Goal: Information Seeking & Learning: Learn about a topic

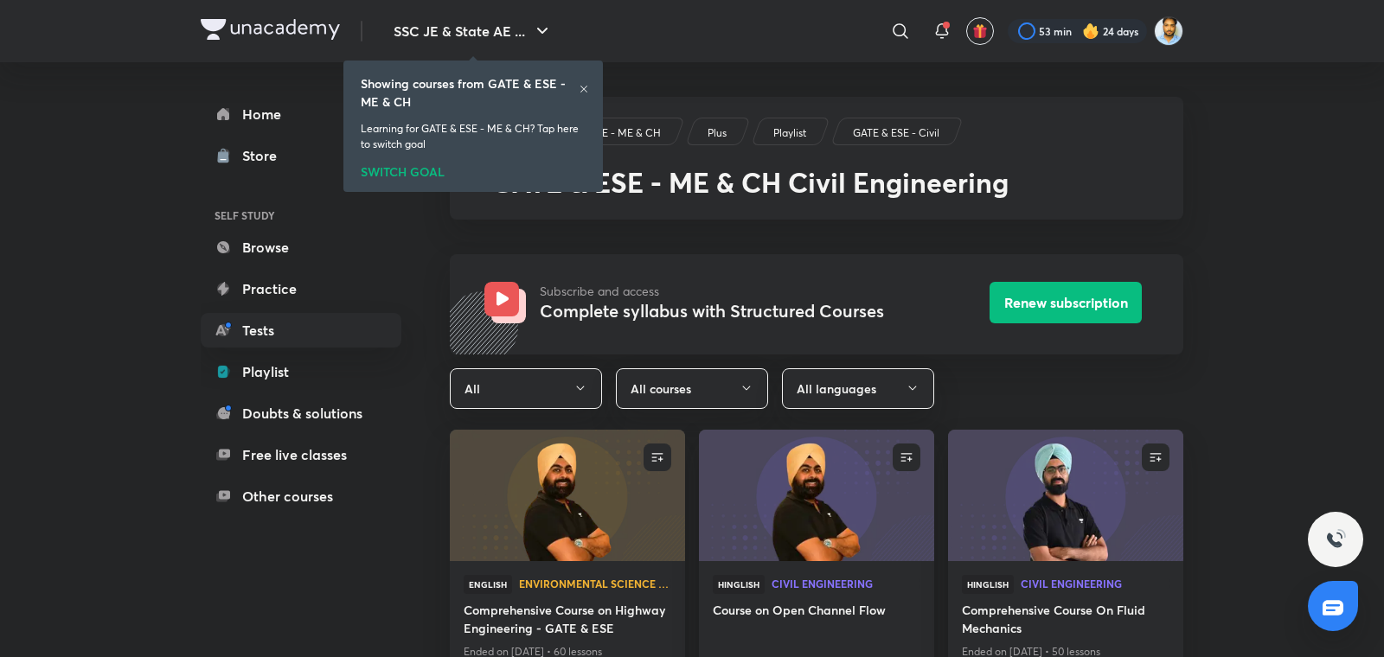
click at [578, 87] on h6 "Showing courses from GATE & ESE - ME & CH" at bounding box center [470, 92] width 218 height 36
click at [585, 90] on icon at bounding box center [584, 89] width 10 height 10
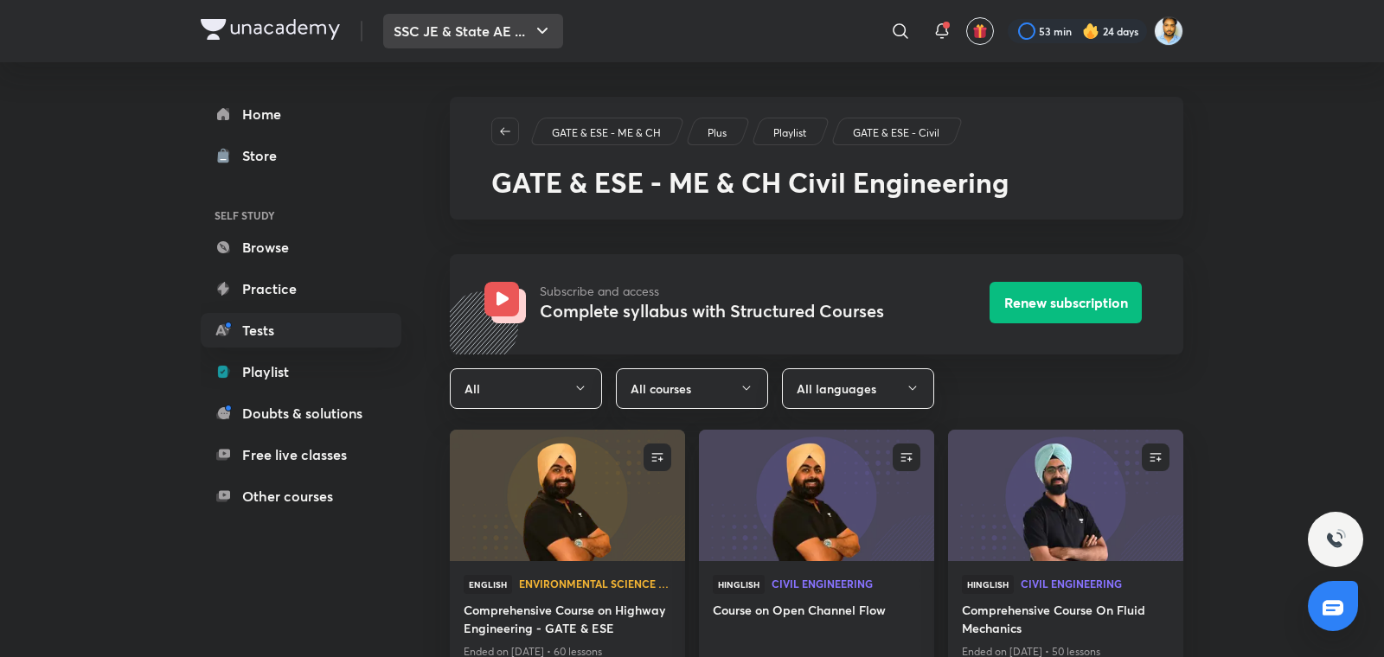
click at [427, 36] on button "SSC JE & State AE ..." at bounding box center [473, 31] width 180 height 35
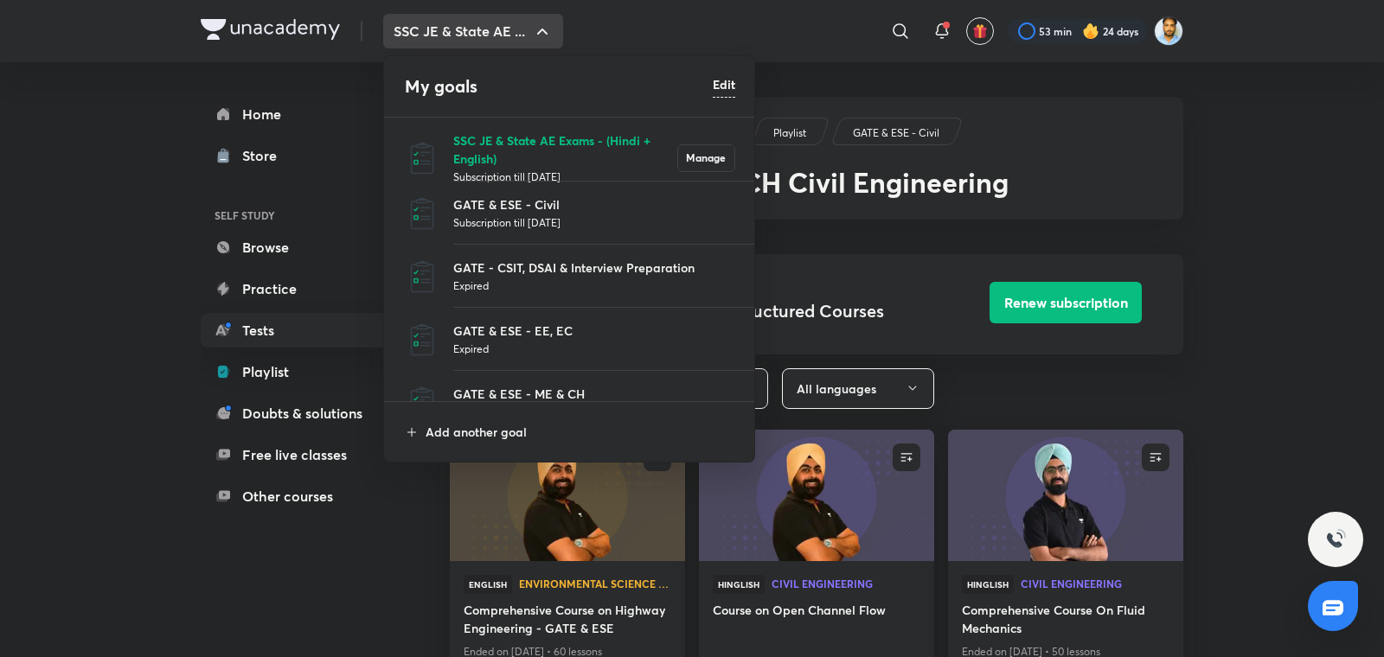
click at [505, 132] on p "SSC JE & State AE Exams - (Hindi + English)" at bounding box center [565, 149] width 224 height 36
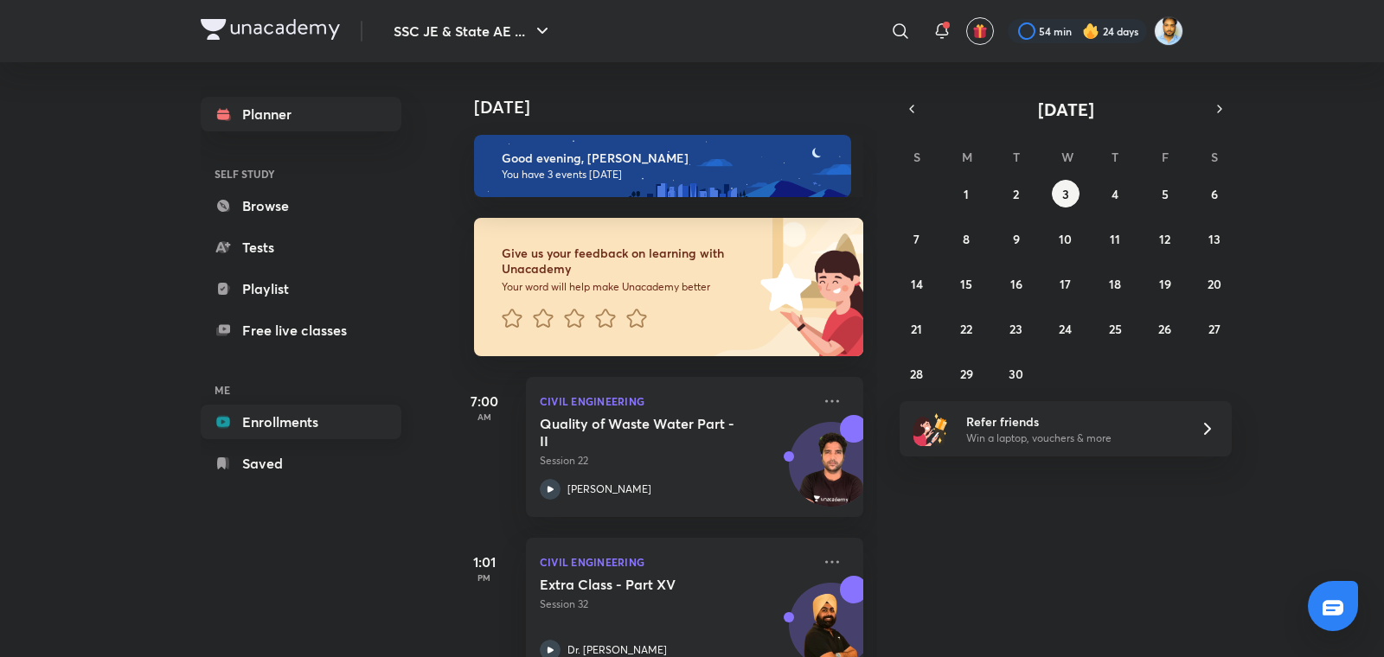
click at [322, 418] on link "Enrollments" at bounding box center [301, 422] width 201 height 35
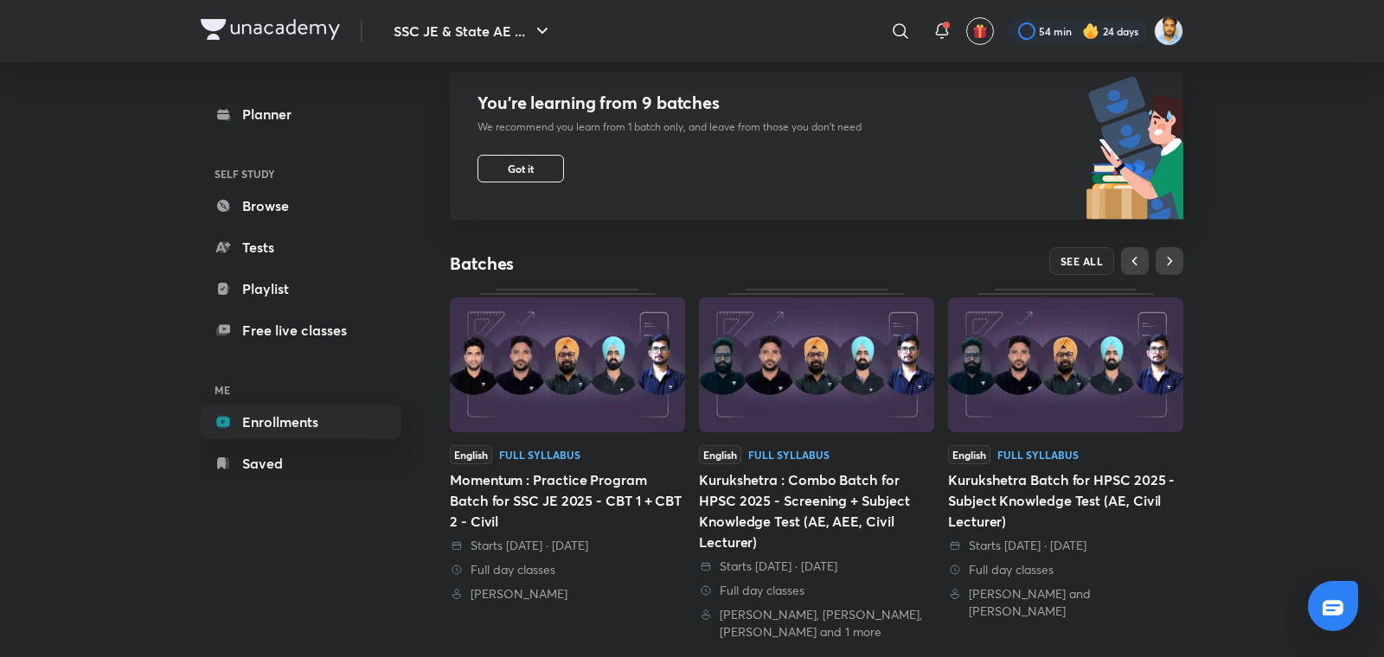
scroll to position [166, 0]
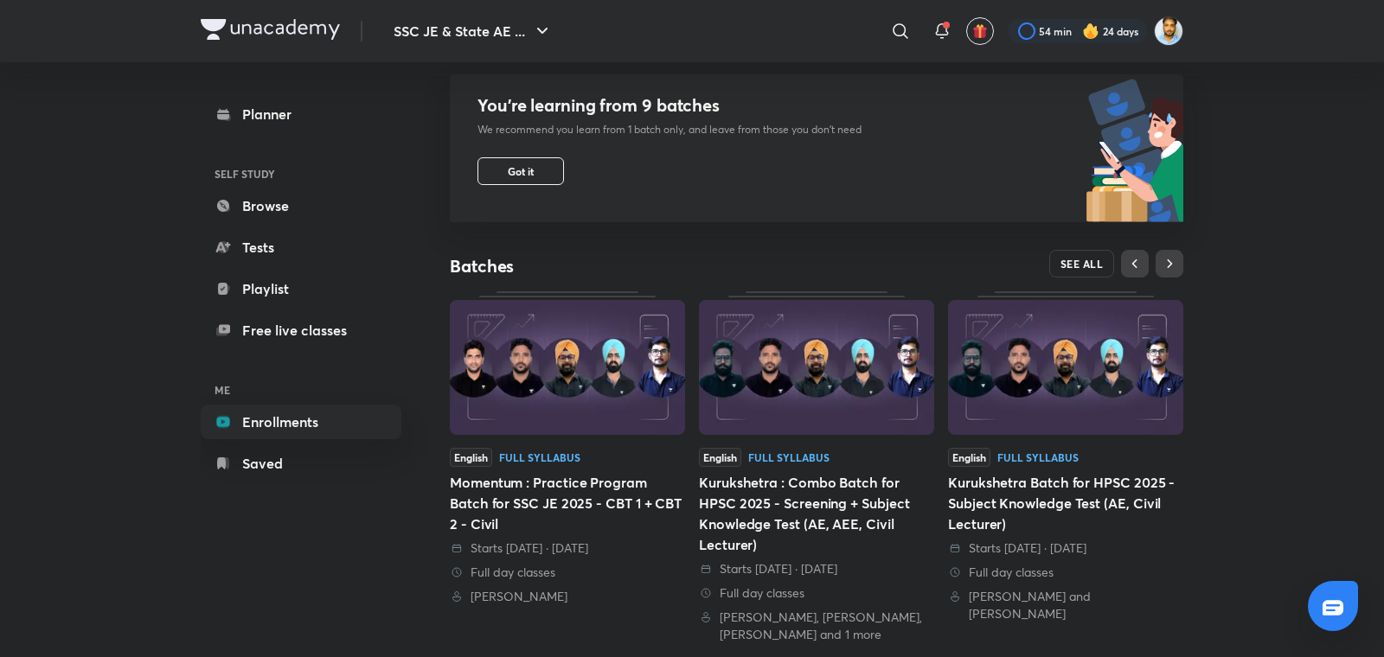
click at [1075, 262] on span "SEE ALL" at bounding box center [1081, 264] width 43 height 12
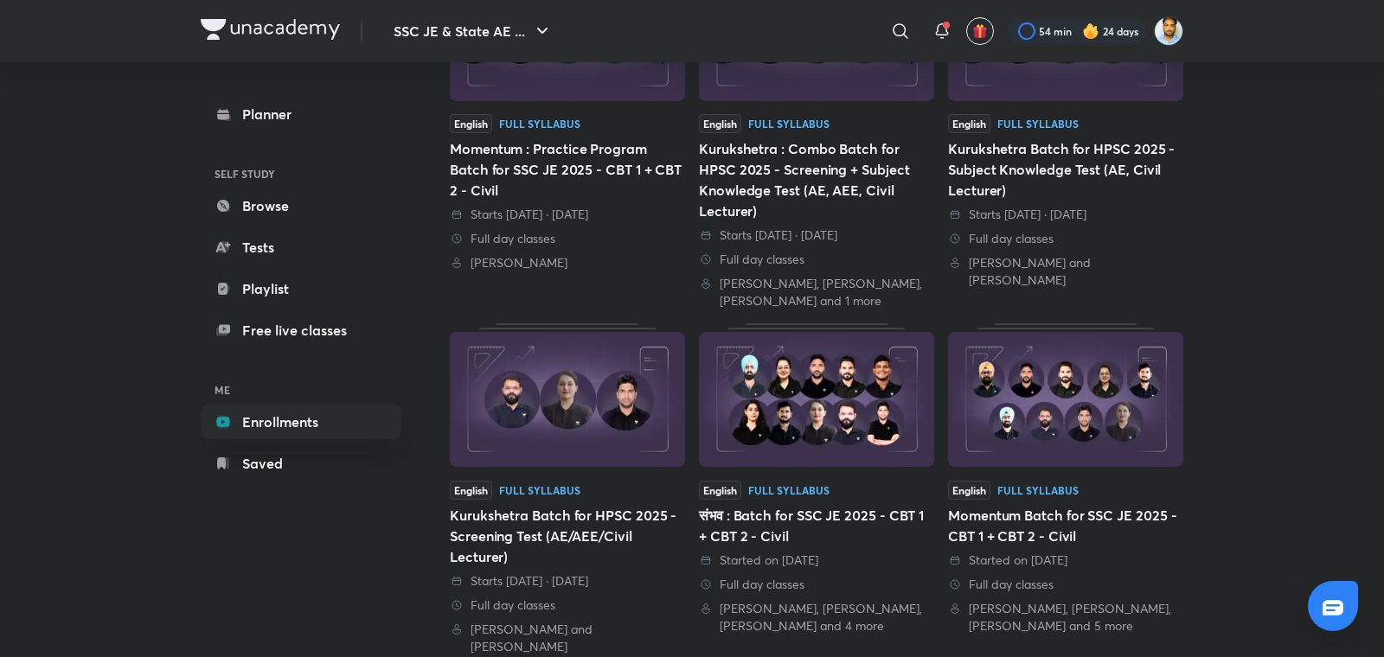
scroll to position [292, 0]
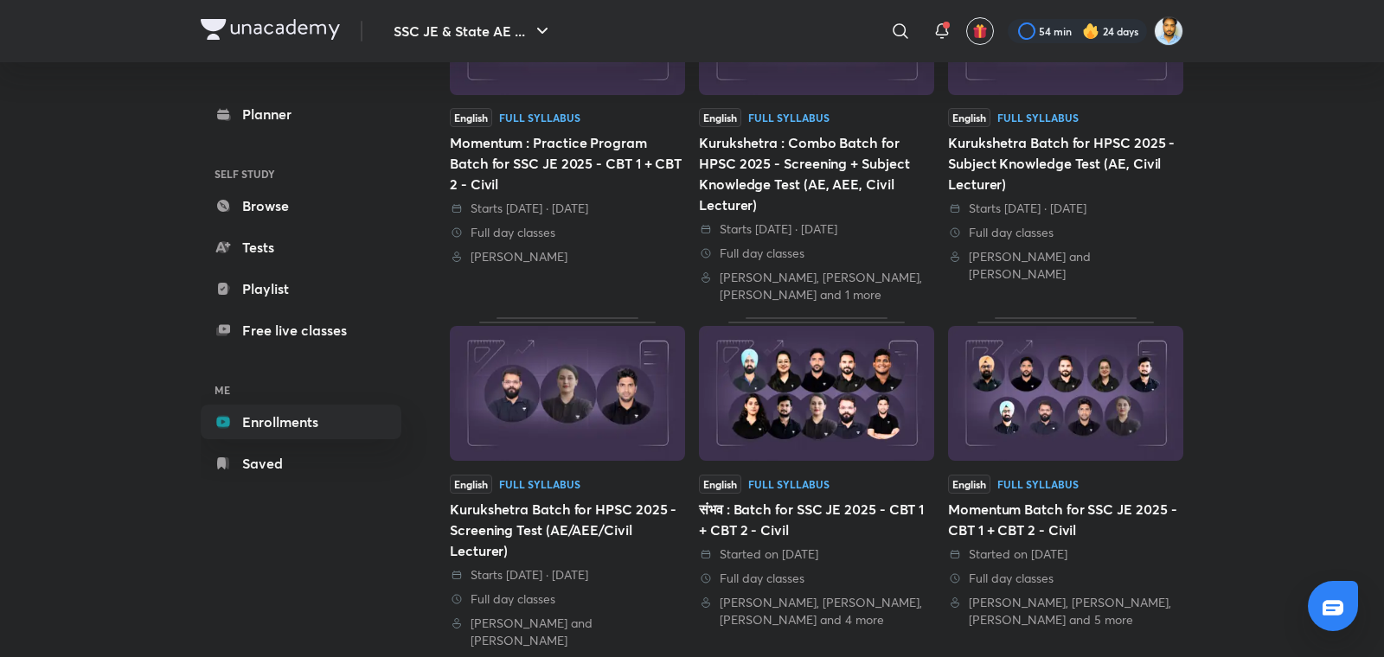
click at [1047, 532] on div "Momentum Batch for SSC JE 2025 - CBT 1 + CBT 2 - Civil" at bounding box center [1065, 520] width 235 height 42
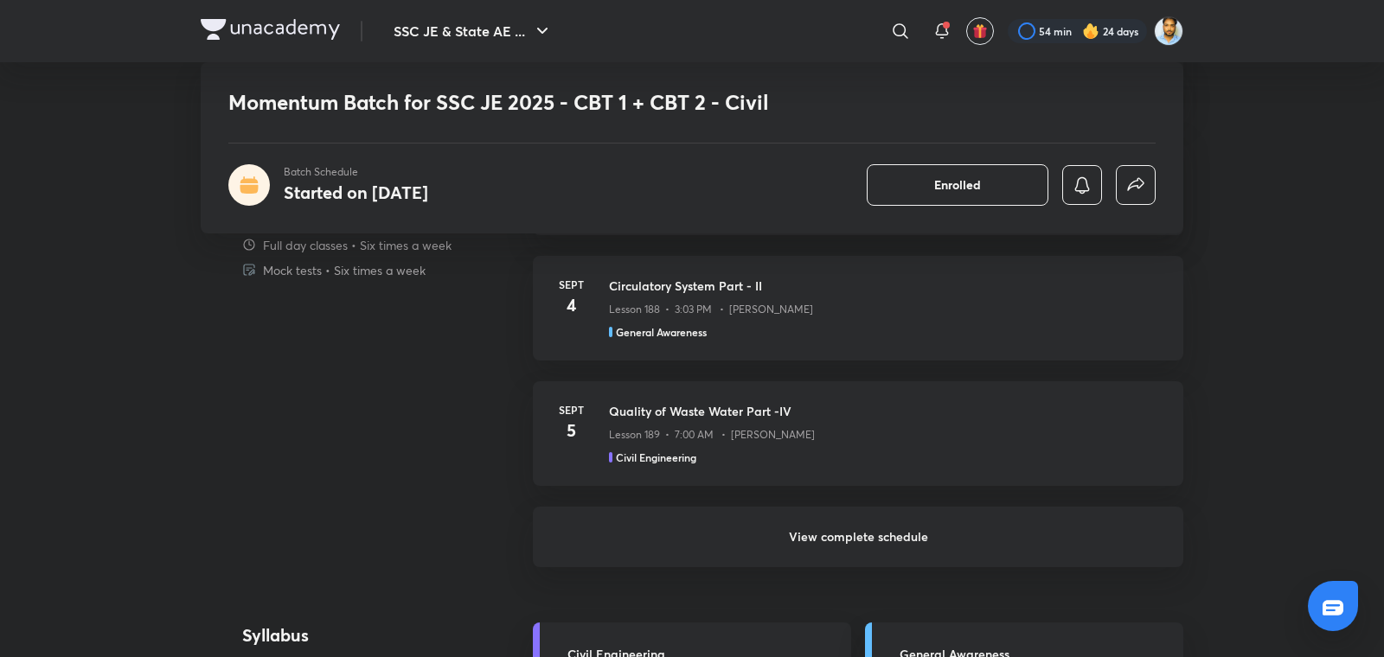
scroll to position [1285, 0]
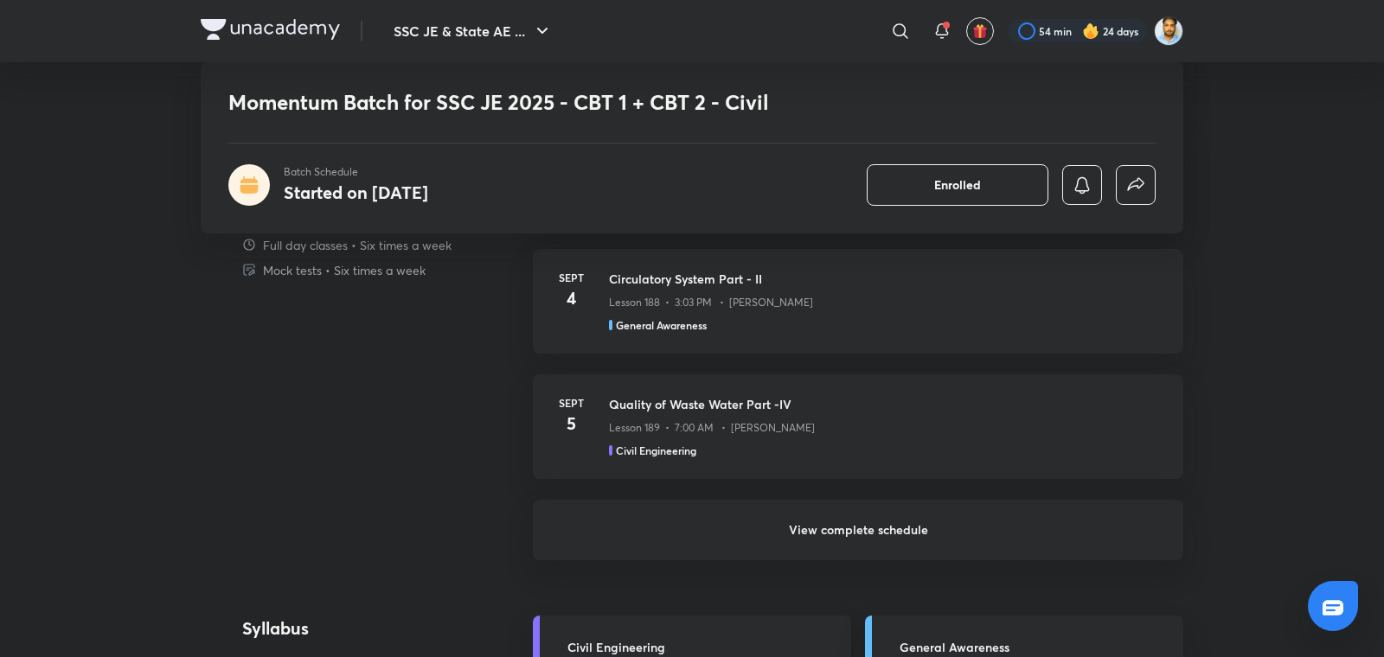
click at [870, 518] on h6 "View complete schedule" at bounding box center [858, 530] width 650 height 61
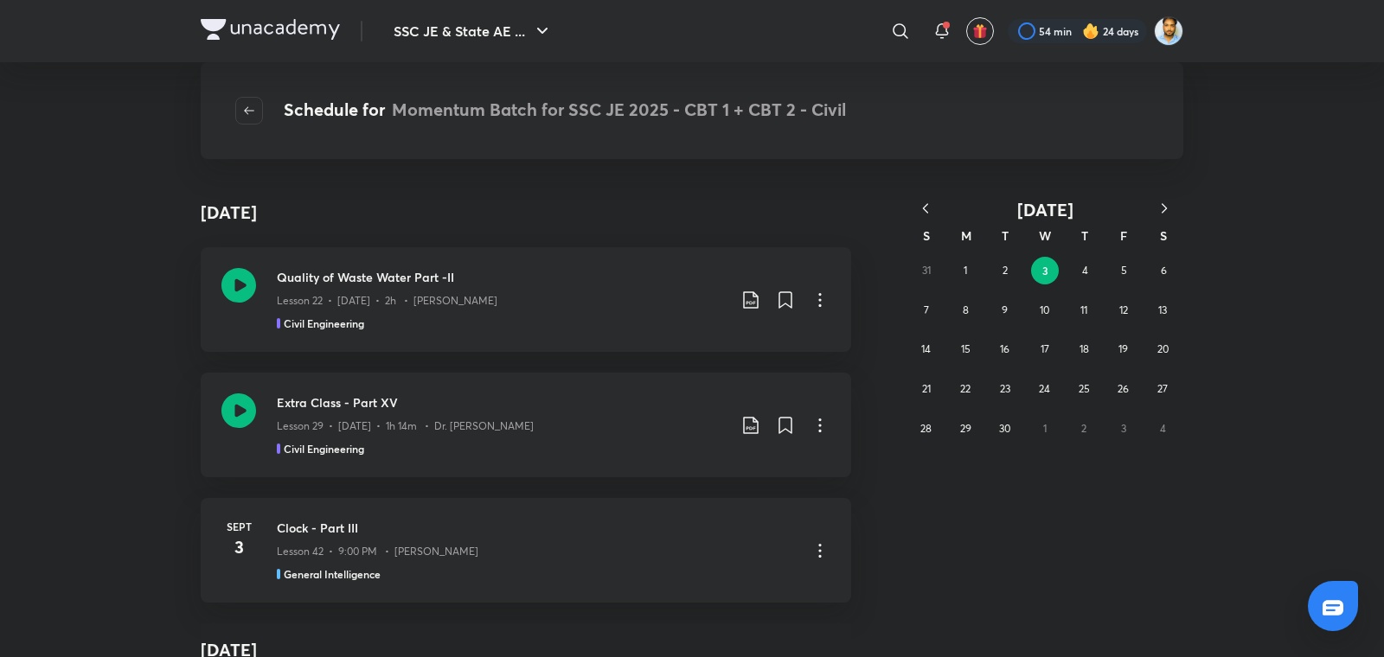
click at [927, 210] on icon "button" at bounding box center [925, 208] width 17 height 17
click at [1034, 380] on button "20" at bounding box center [1045, 389] width 28 height 28
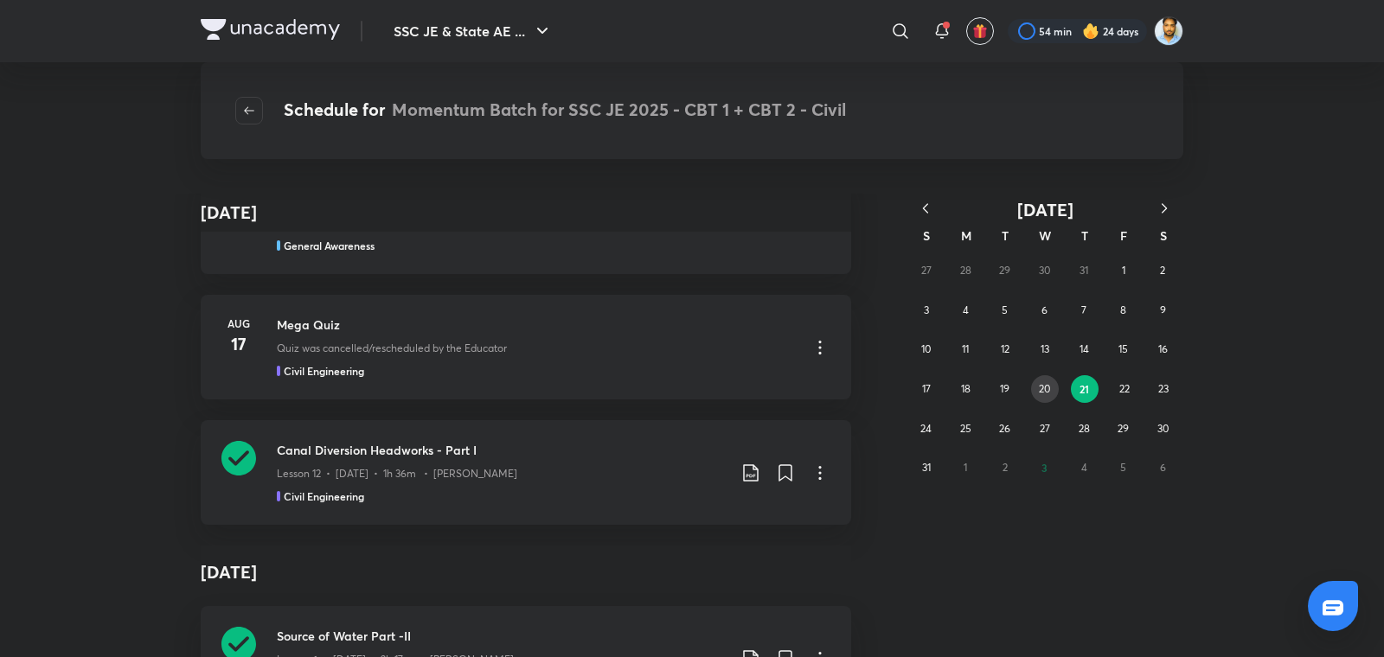
scroll to position [34113, 0]
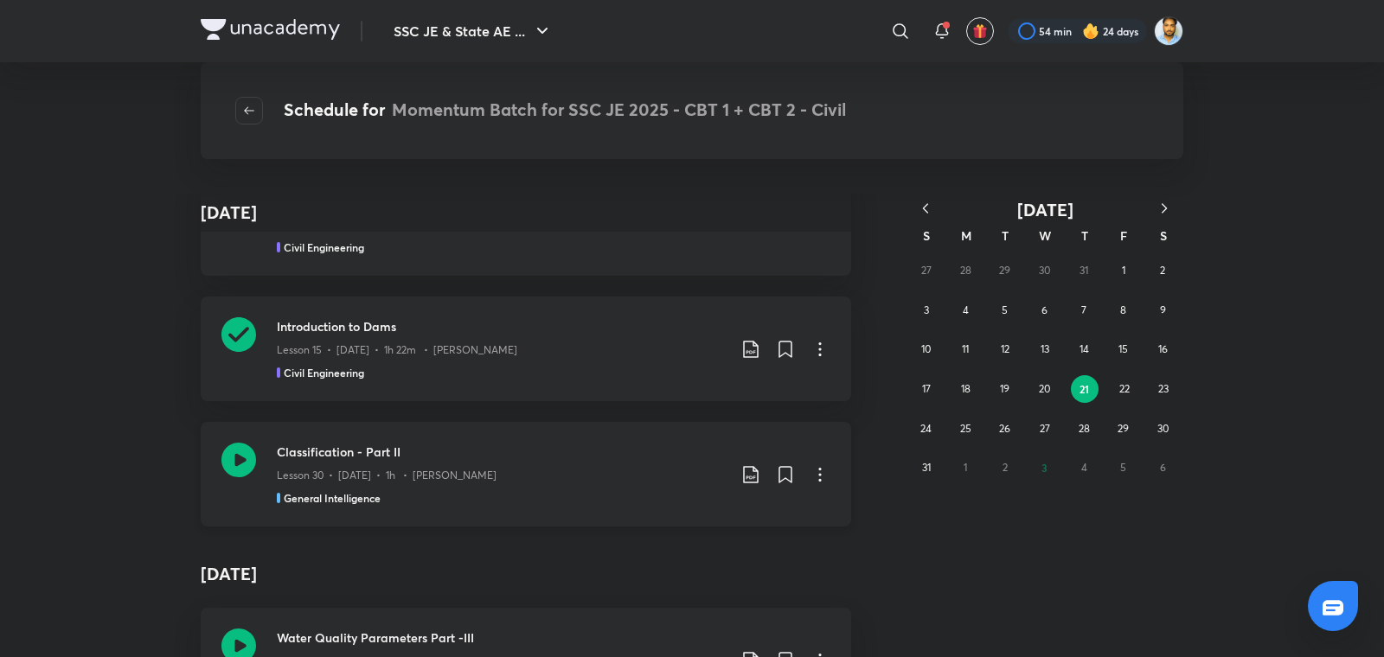
click at [588, 461] on div "Lesson 30 • Aug 20 • 1h • Pramod Kumar" at bounding box center [502, 472] width 450 height 22
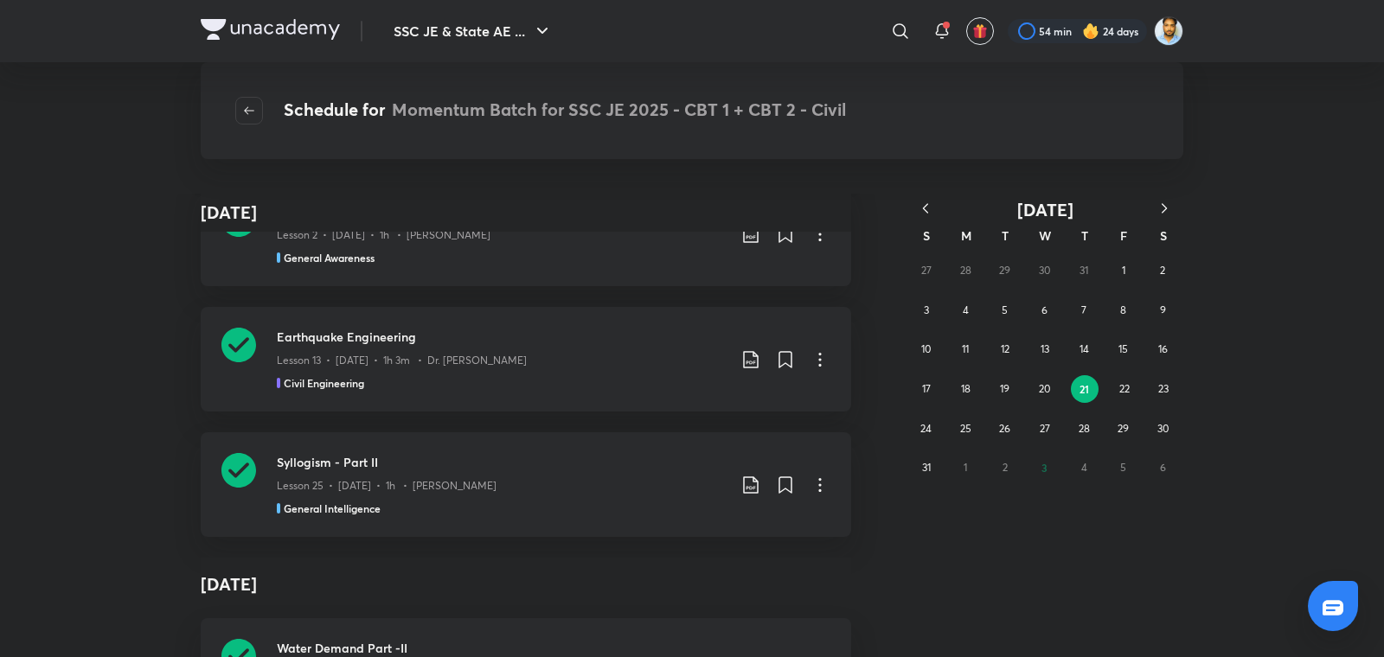
scroll to position [72685, 0]
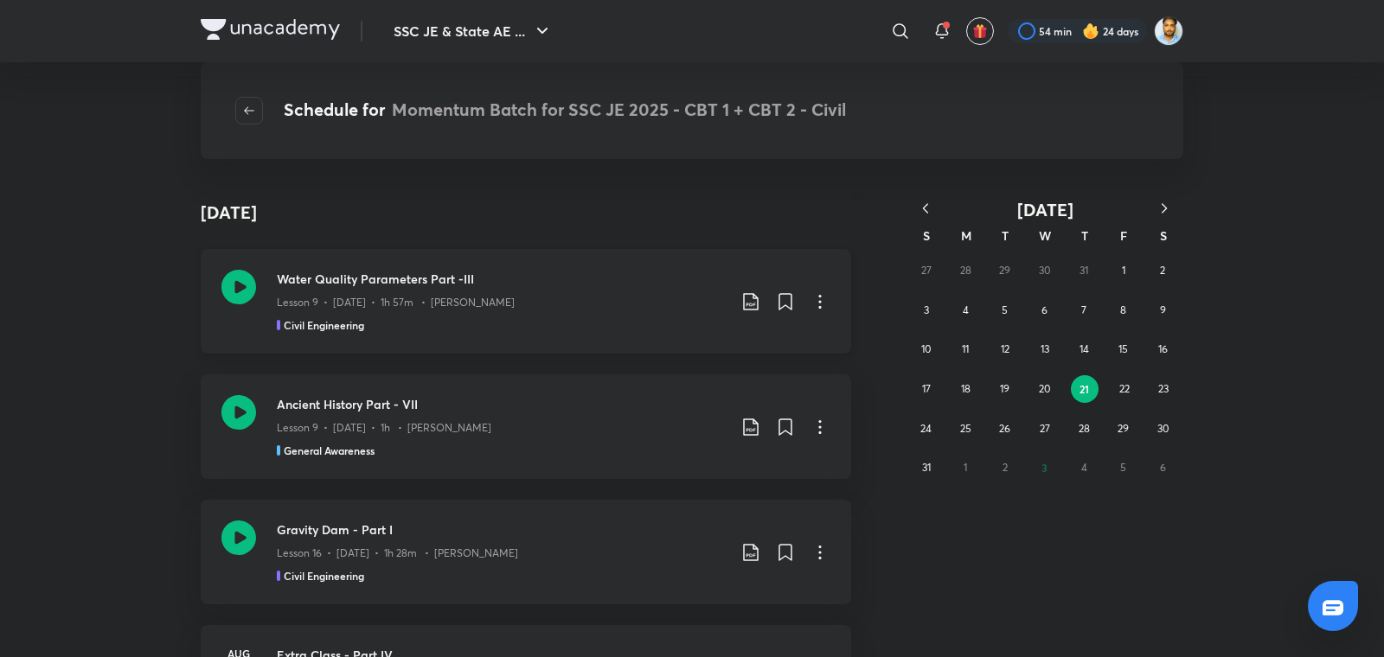
click at [537, 290] on div "Lesson 9 • Aug 21 • 1h 57m • Praveen Kumar" at bounding box center [502, 299] width 450 height 22
